Goal: Task Accomplishment & Management: Use online tool/utility

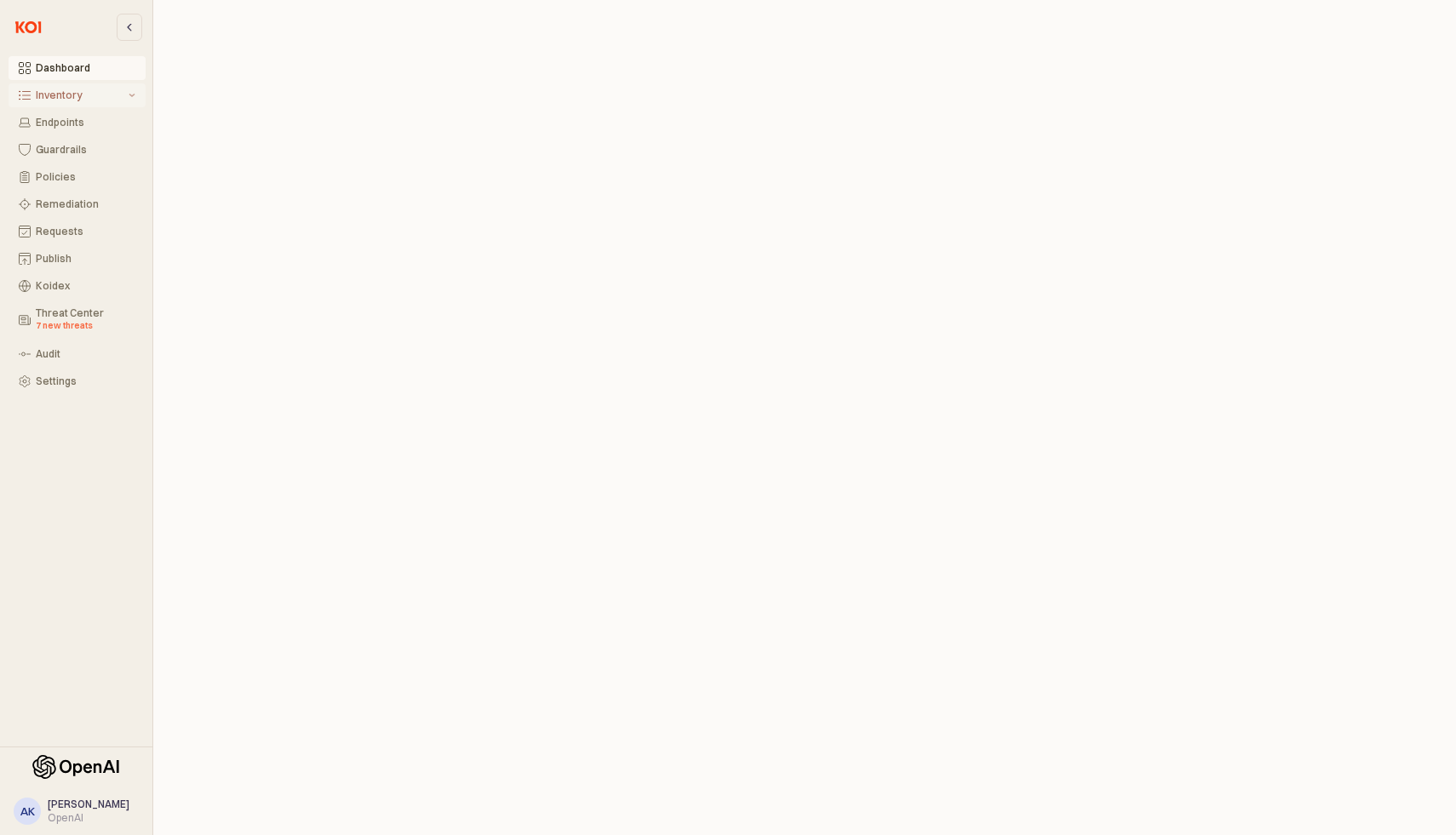
click at [122, 97] on div "Inventory" at bounding box center [80, 95] width 90 height 12
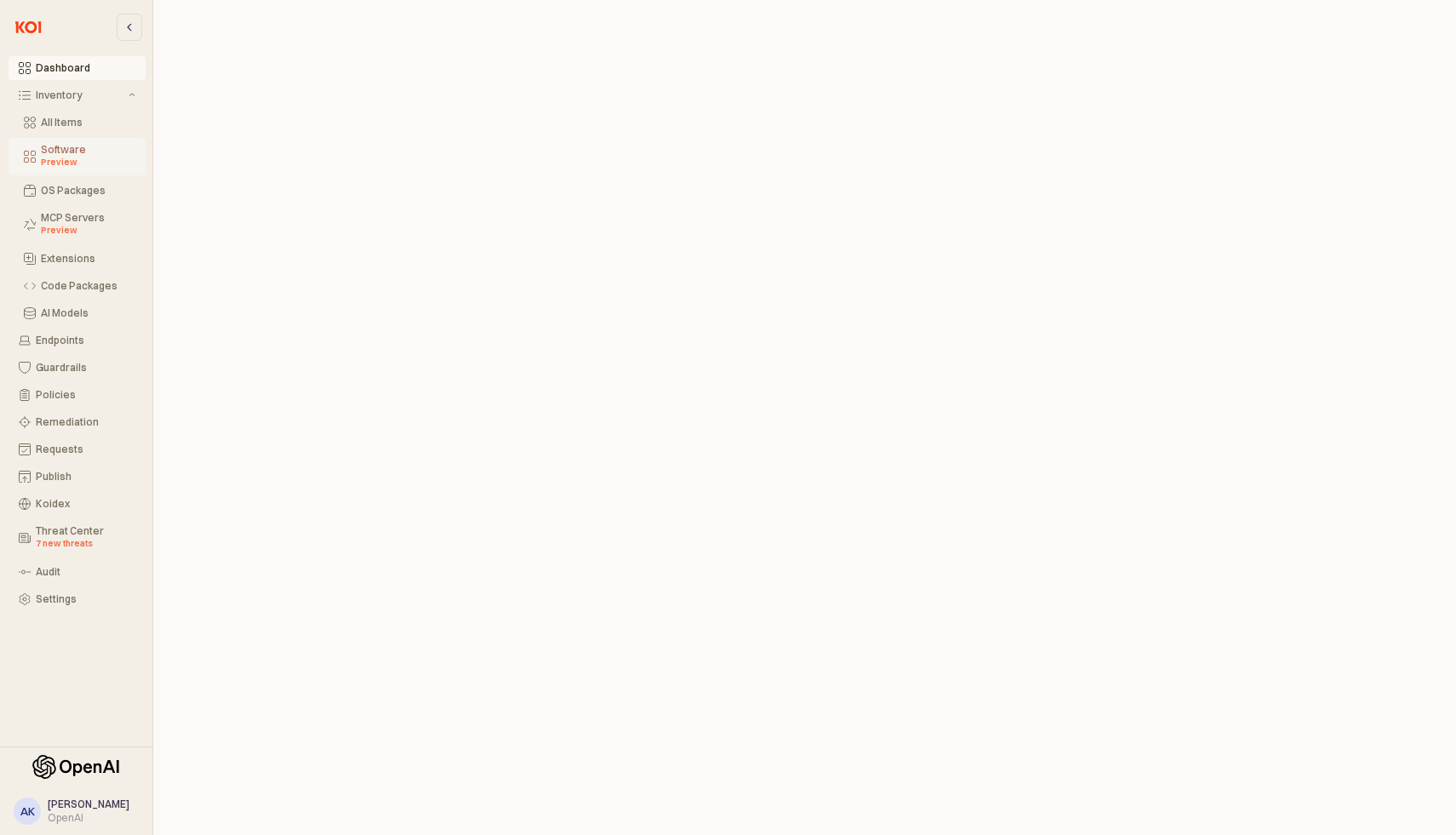
click at [72, 146] on div "Software Preview" at bounding box center [88, 157] width 94 height 25
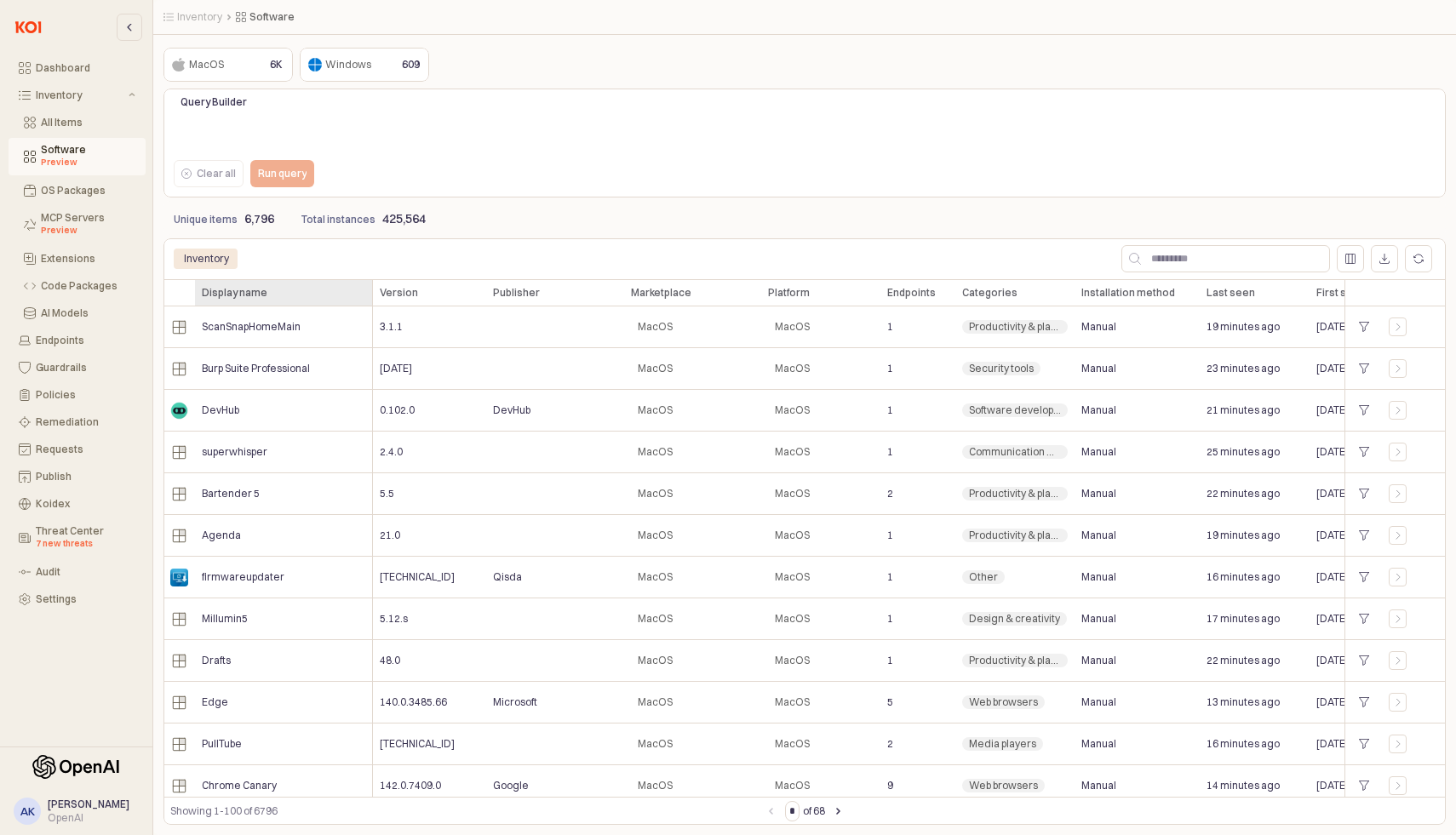
click at [355, 293] on div "Display name Display name" at bounding box center [283, 293] width 177 height 27
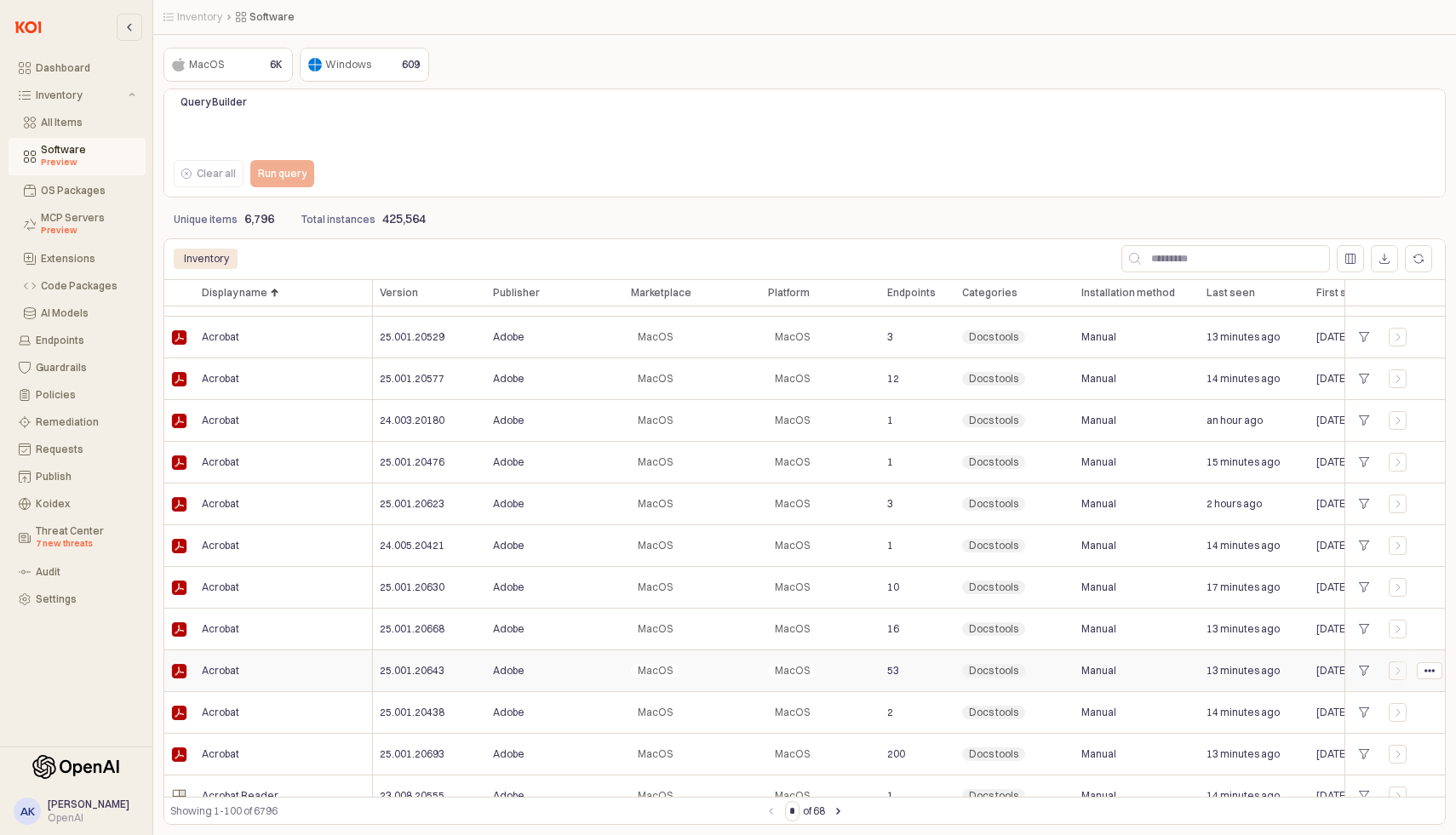
scroll to position [3681, 0]
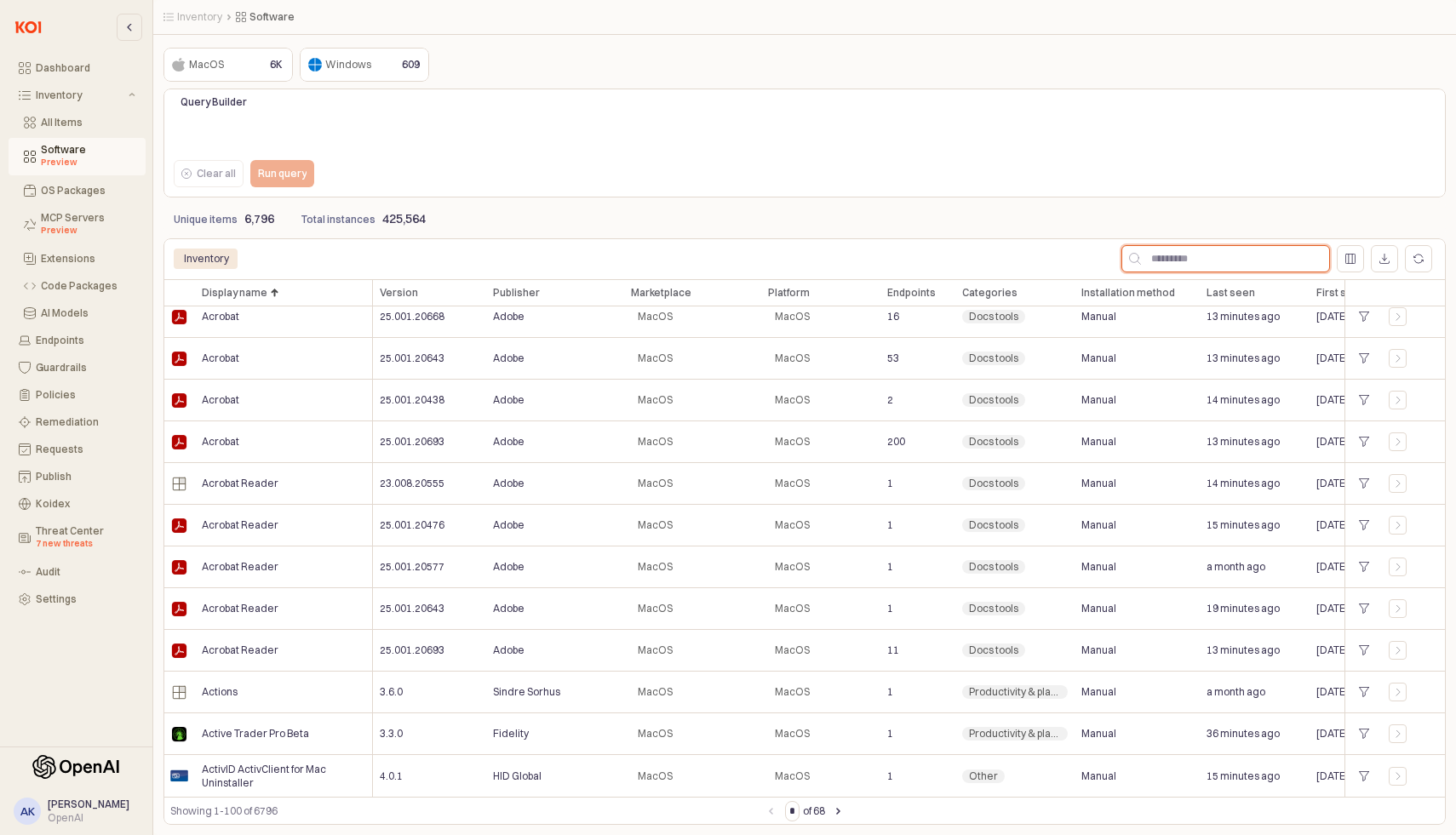
click at [1179, 265] on input "App Frame" at bounding box center [1235, 259] width 188 height 25
type input "******"
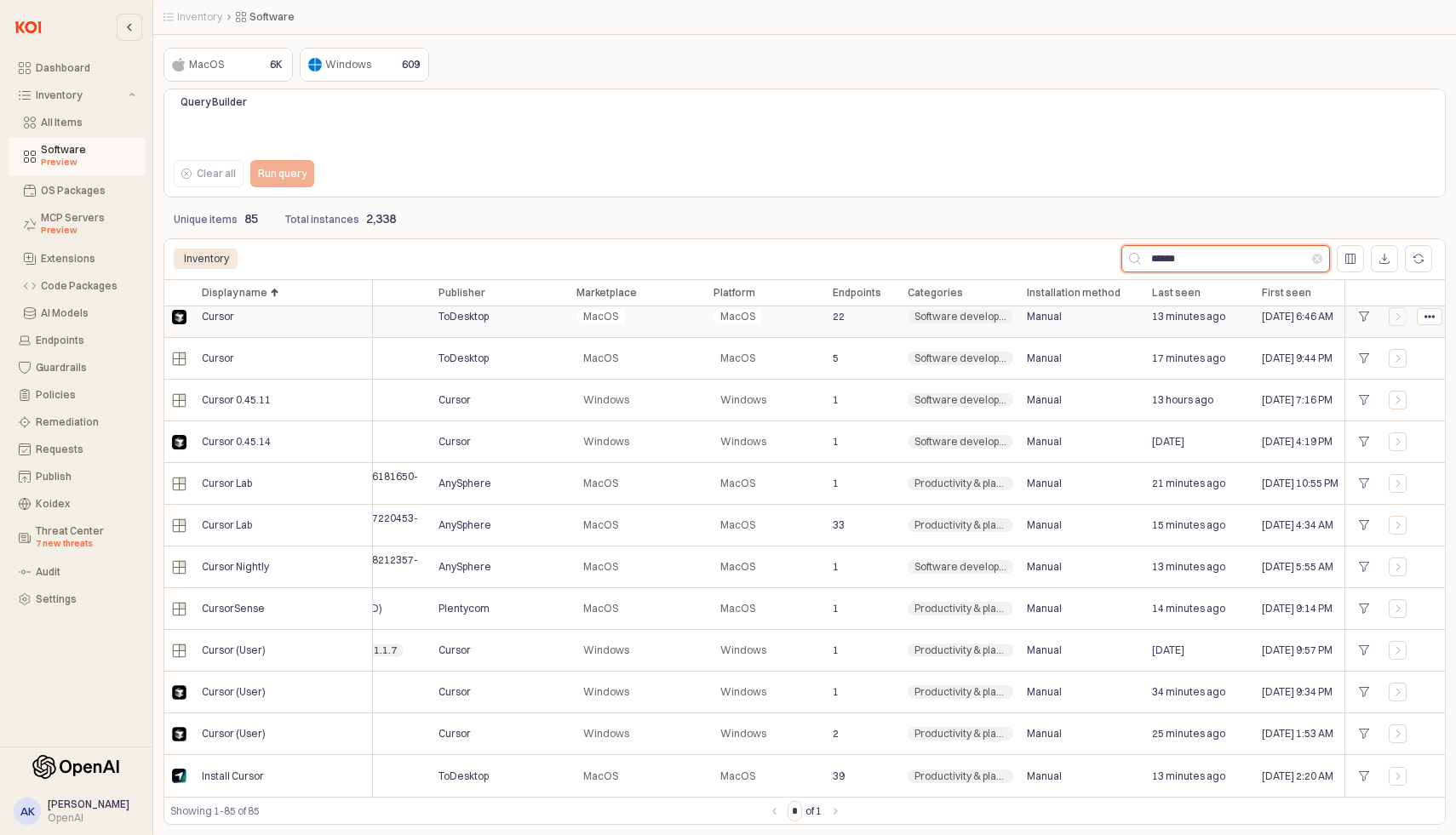
scroll to position [3056, 0]
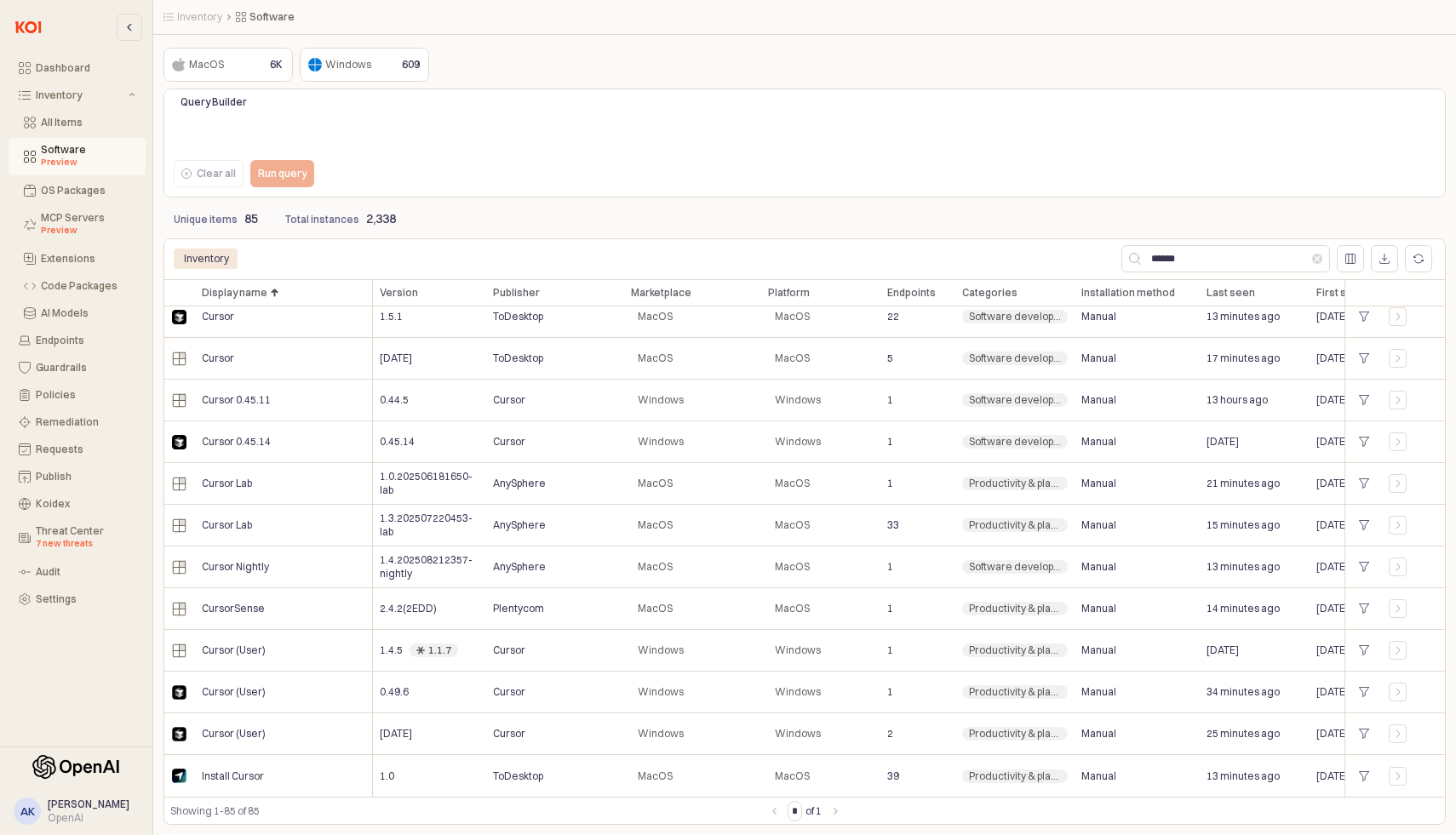
click at [503, 157] on div "Clear all Run query" at bounding box center [432, 174] width 532 height 34
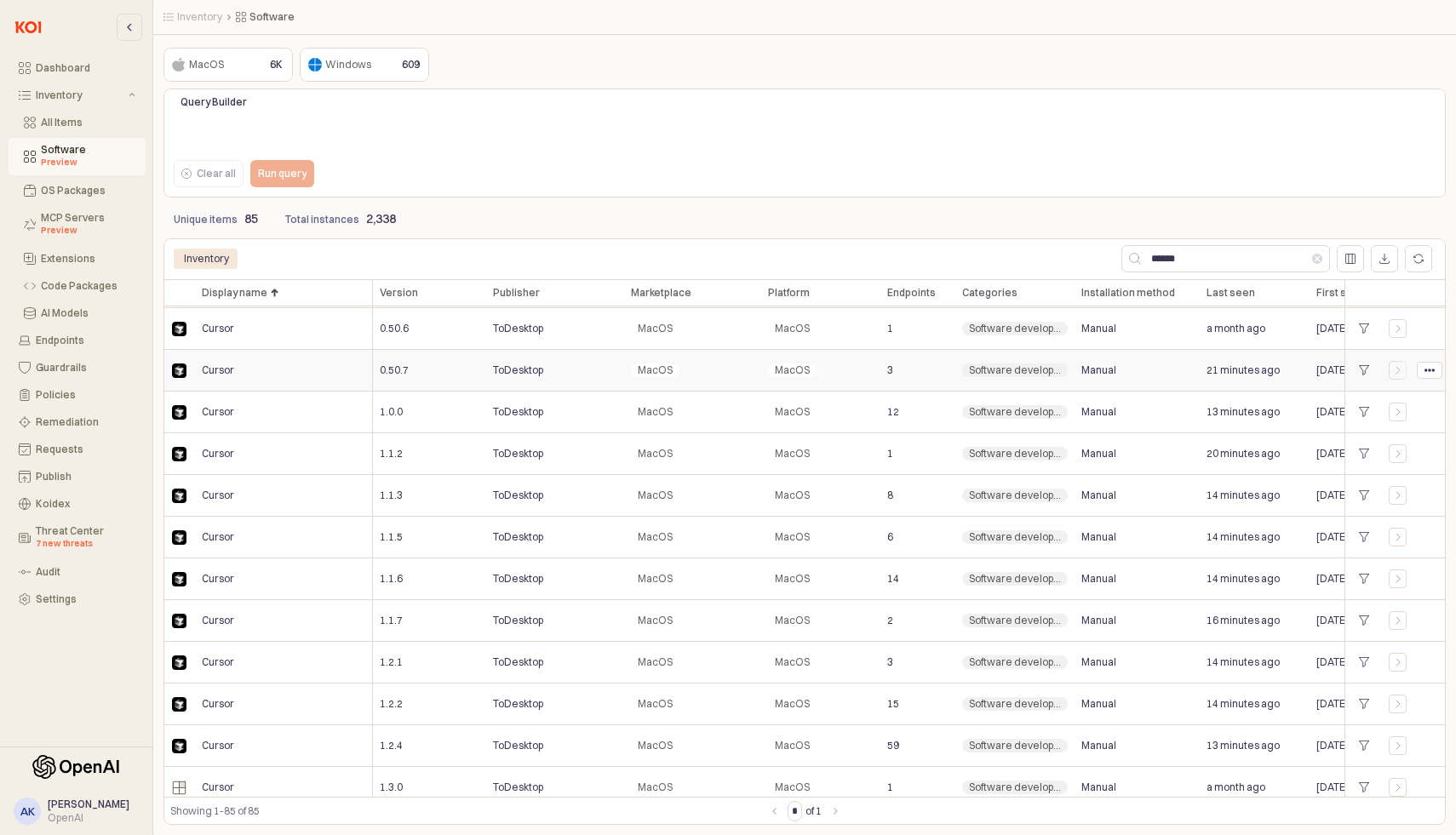
scroll to position [2169, 0]
